Goal: Check status: Check status

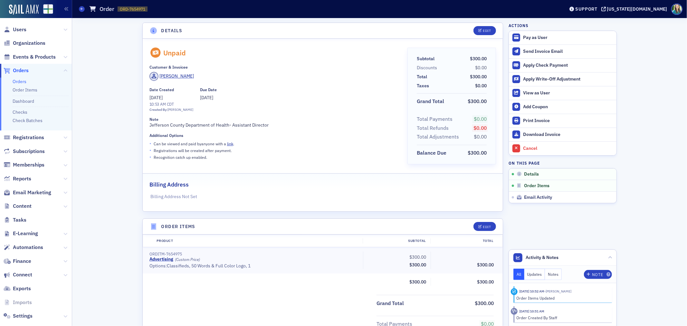
scroll to position [1, 0]
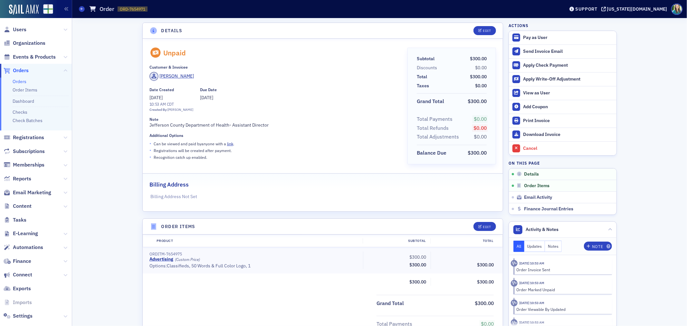
click at [23, 72] on span "Orders" at bounding box center [21, 70] width 16 height 7
